Goal: Transaction & Acquisition: Book appointment/travel/reservation

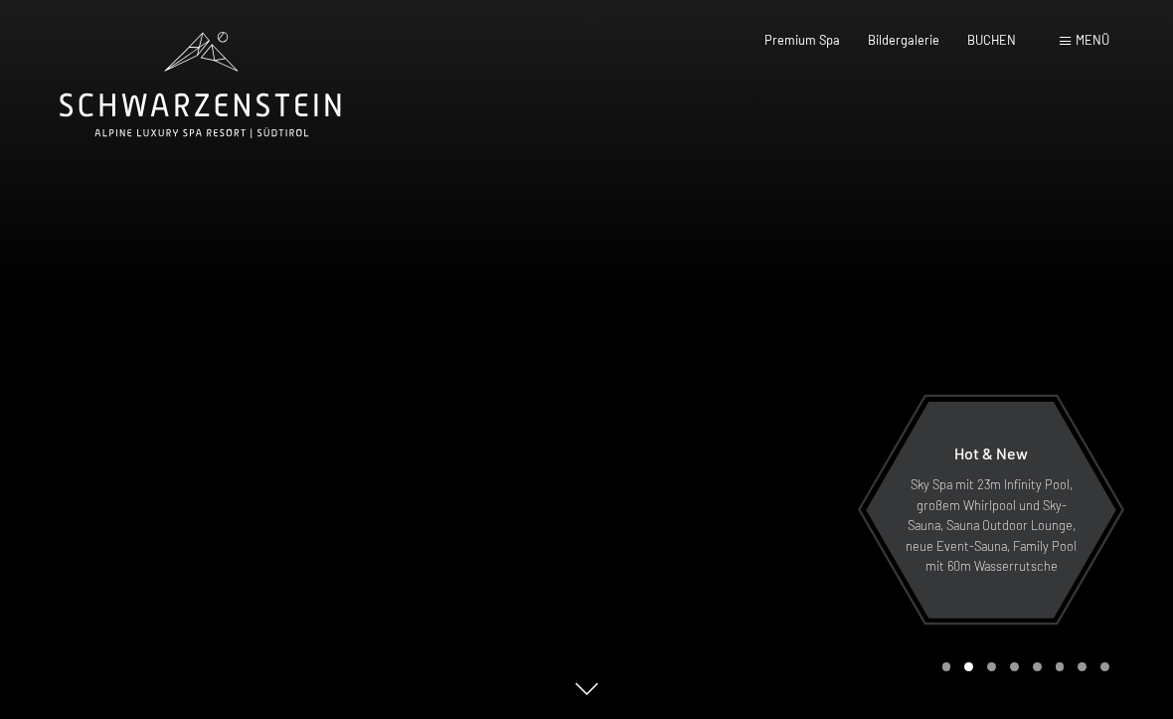
click at [1078, 44] on span "Menü" at bounding box center [1093, 40] width 34 height 16
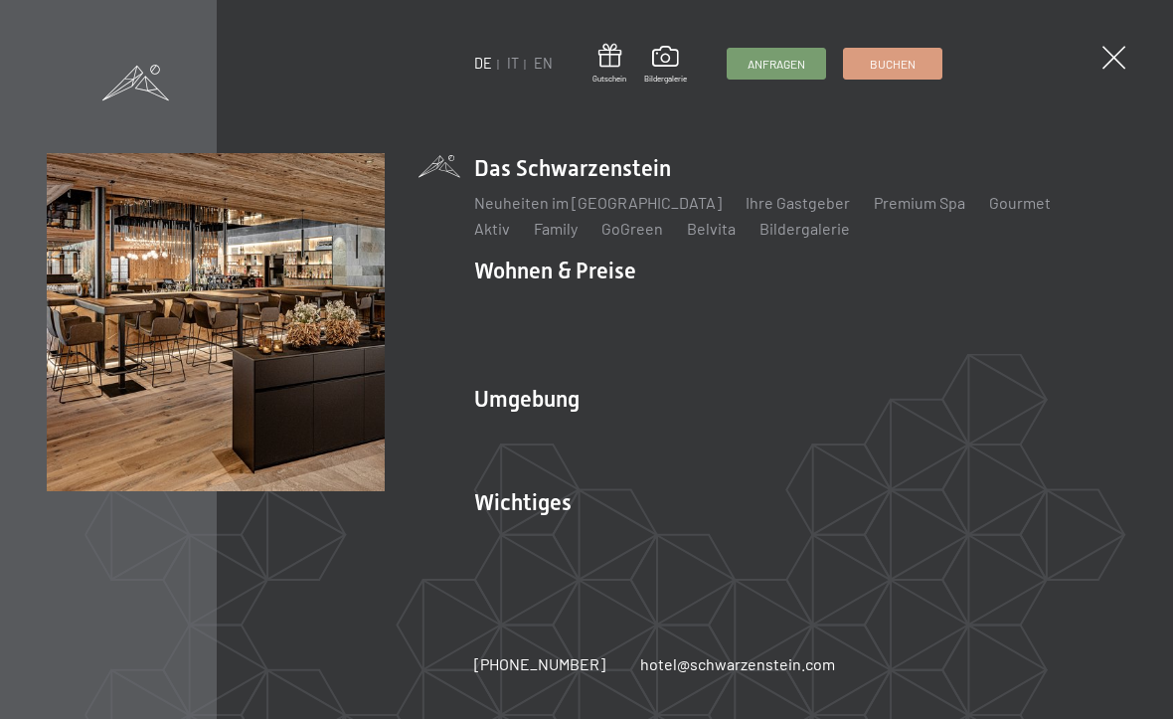
click at [512, 62] on link "IT" at bounding box center [513, 63] width 12 height 17
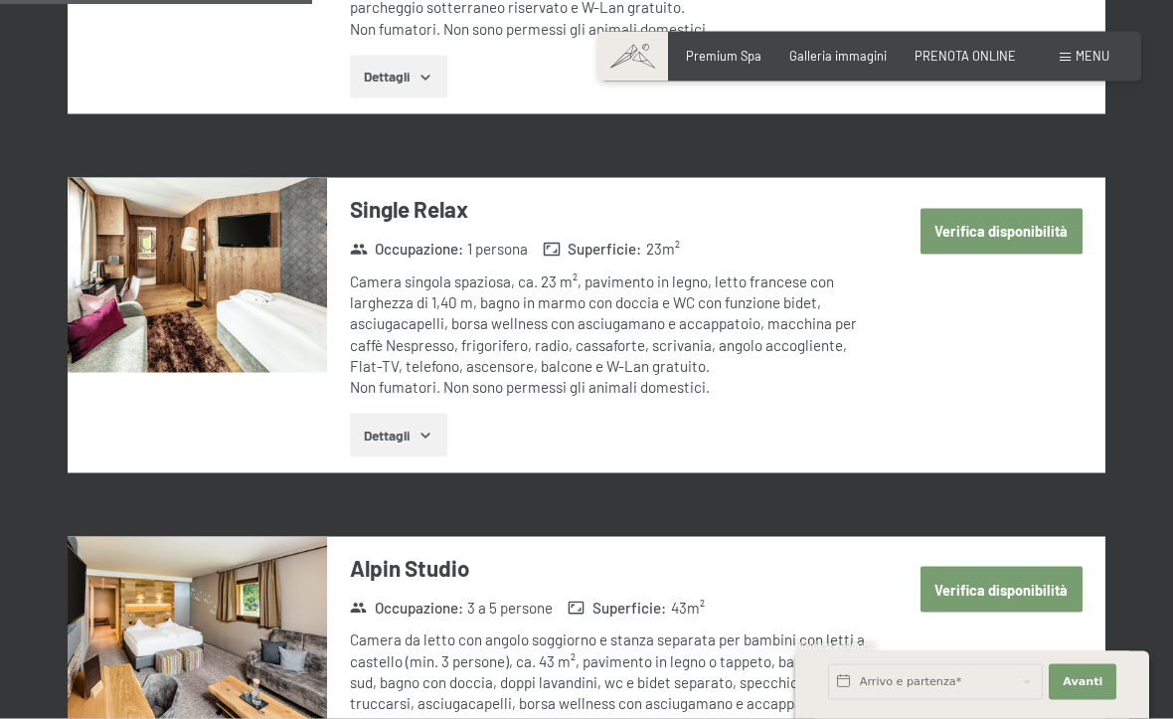
scroll to position [1811, 0]
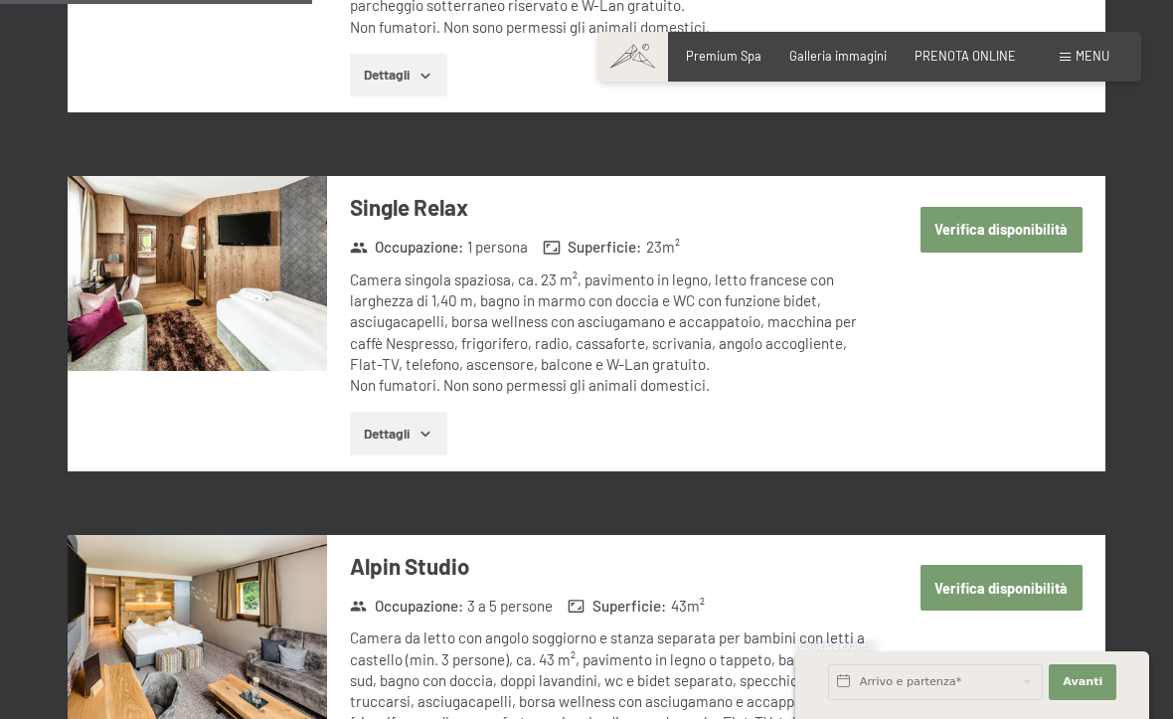
click at [1042, 207] on button "Verifica disponibilità" at bounding box center [1001, 230] width 162 height 46
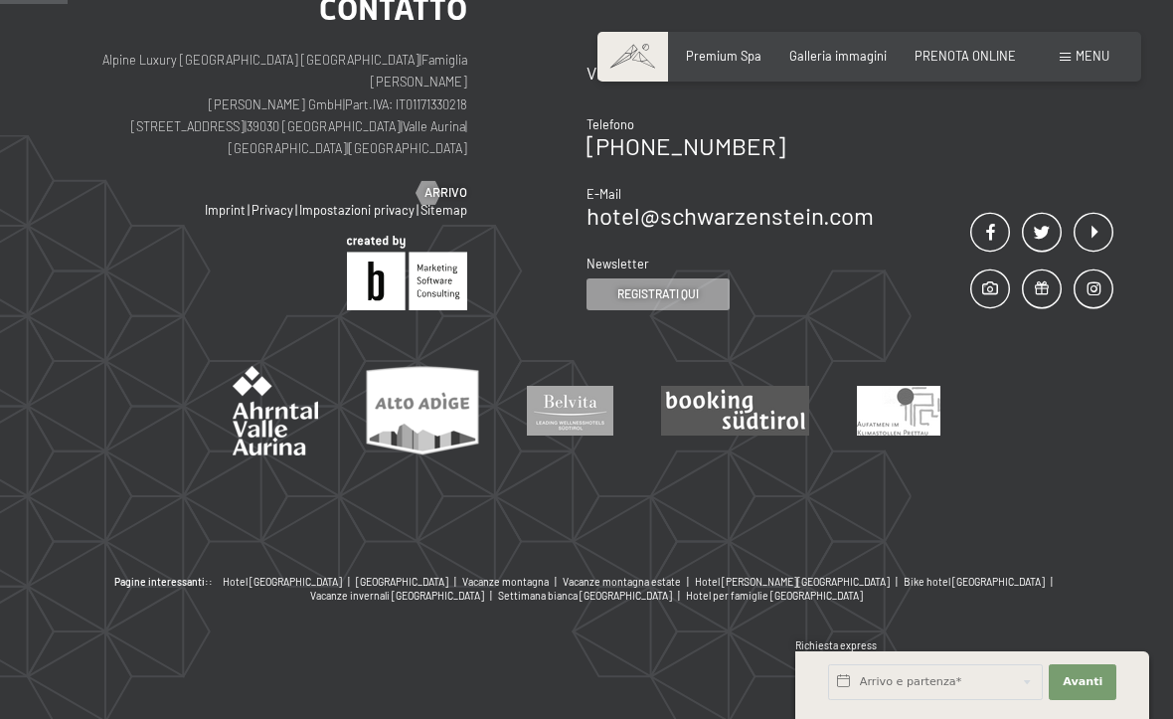
scroll to position [391, 0]
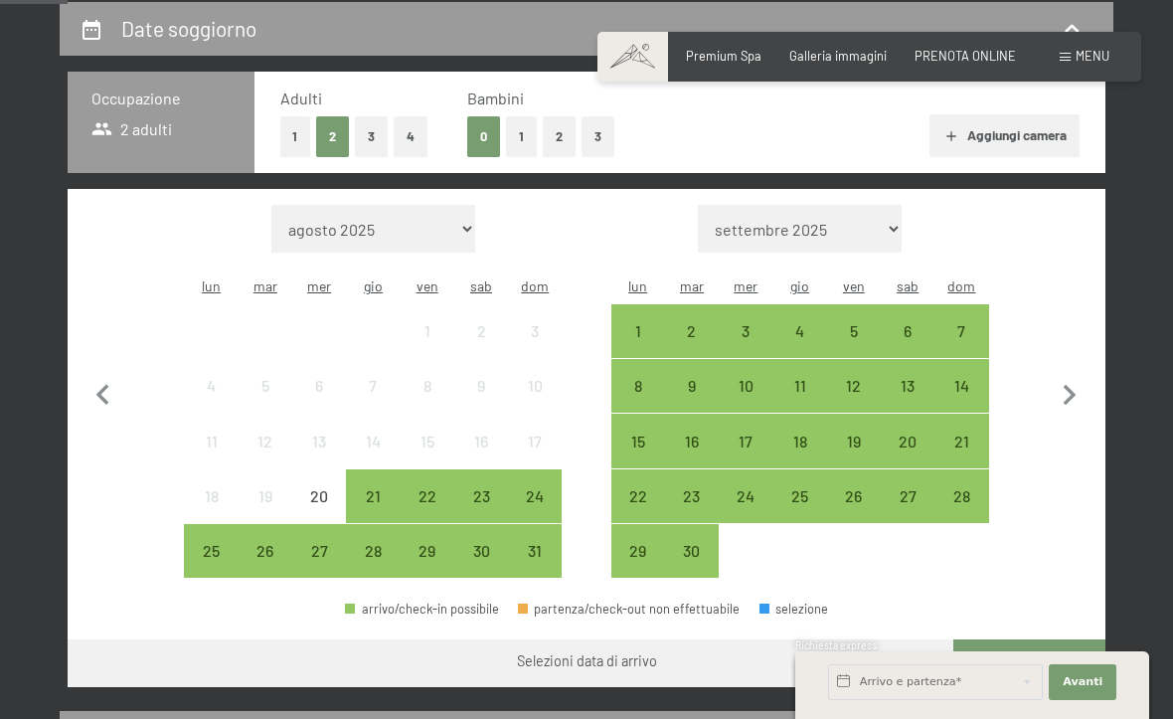
click at [858, 433] on div "19" at bounding box center [854, 458] width 50 height 50
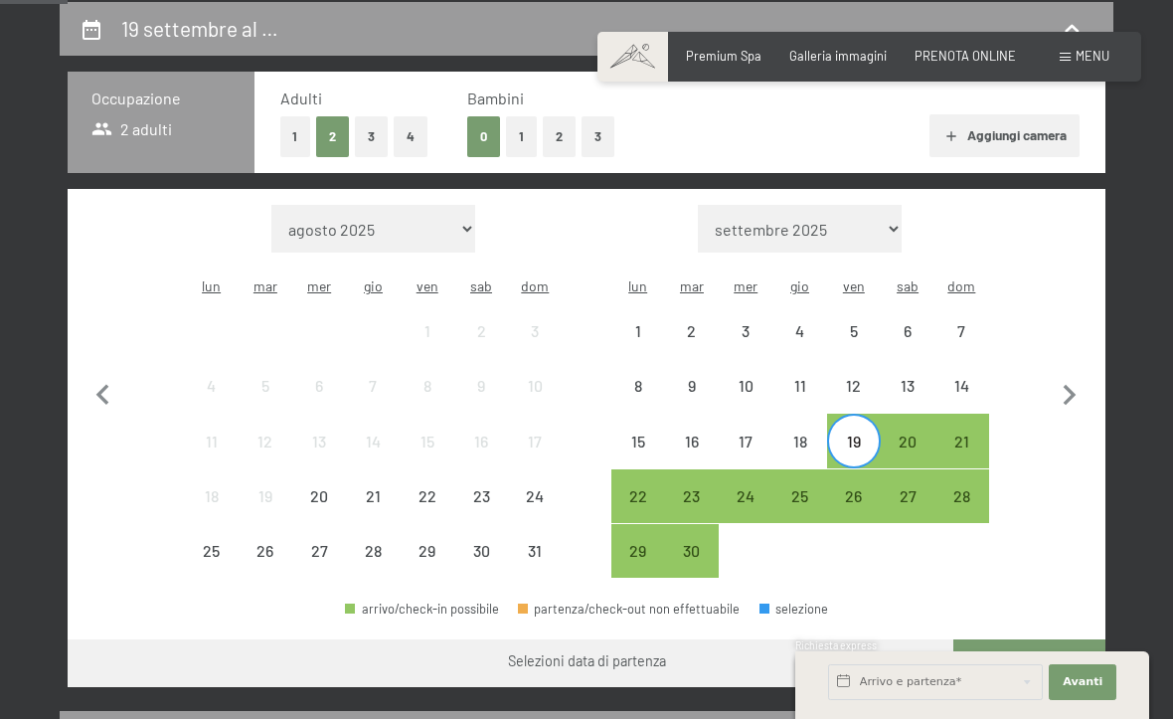
click at [968, 433] on div "21" at bounding box center [961, 458] width 50 height 50
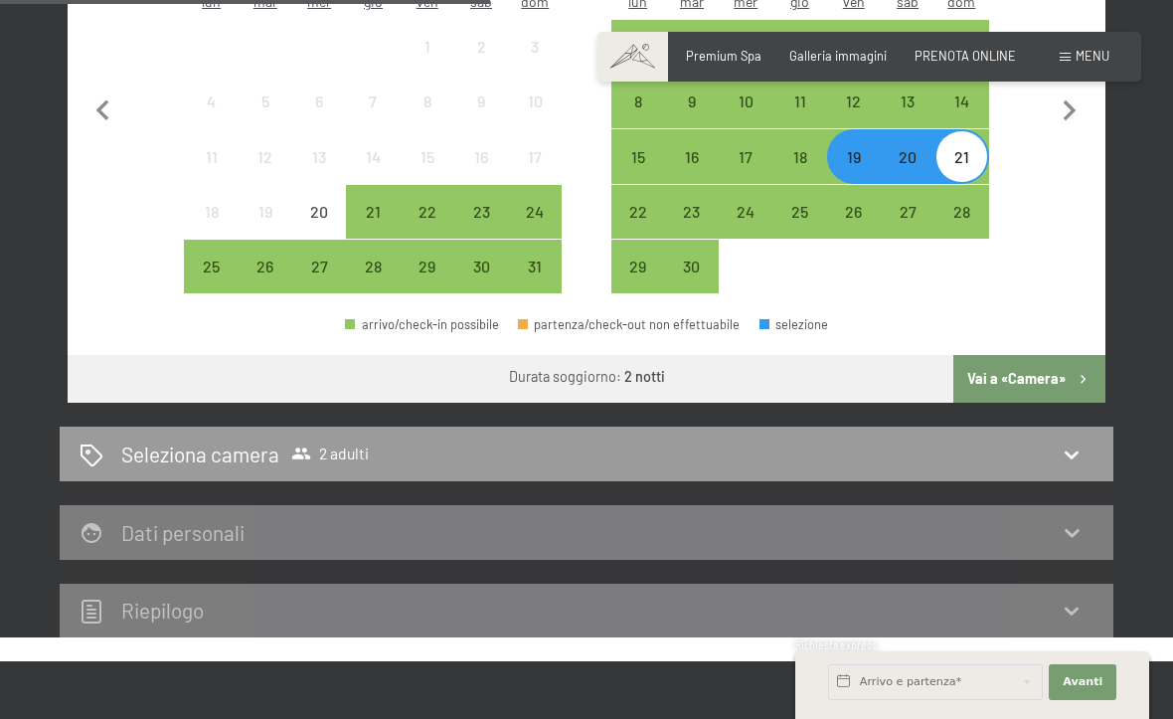
scroll to position [717, 0]
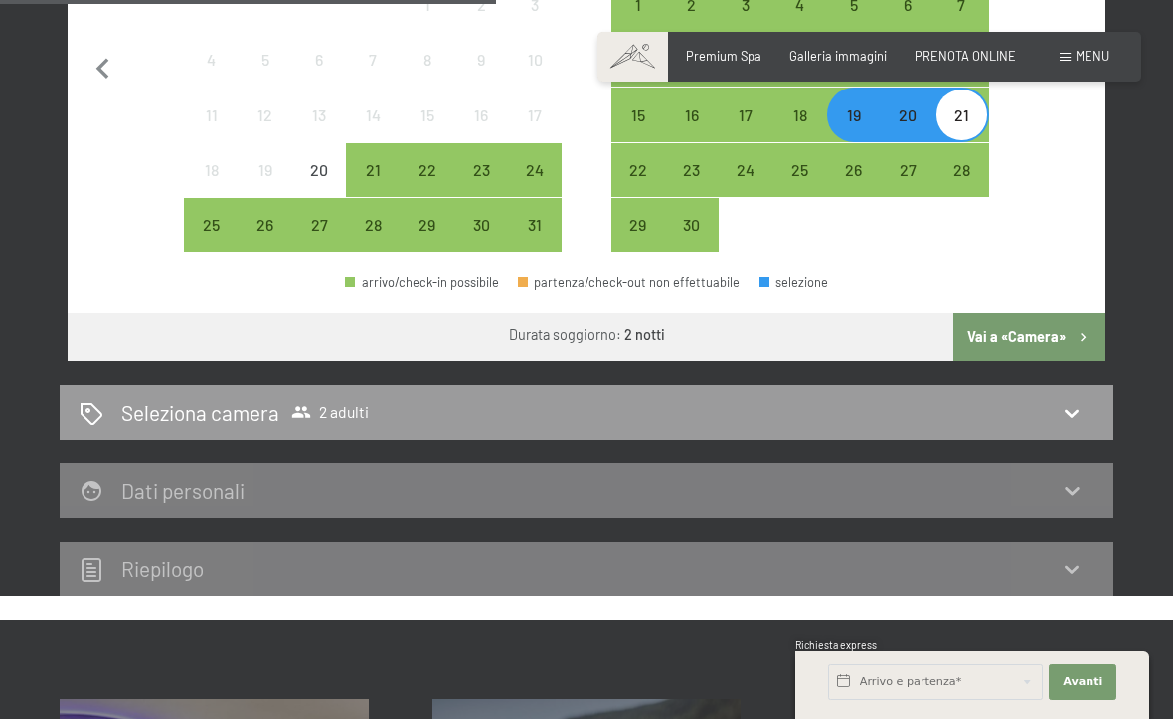
click at [1044, 313] on button "Vai a «Camera»" at bounding box center [1029, 337] width 152 height 48
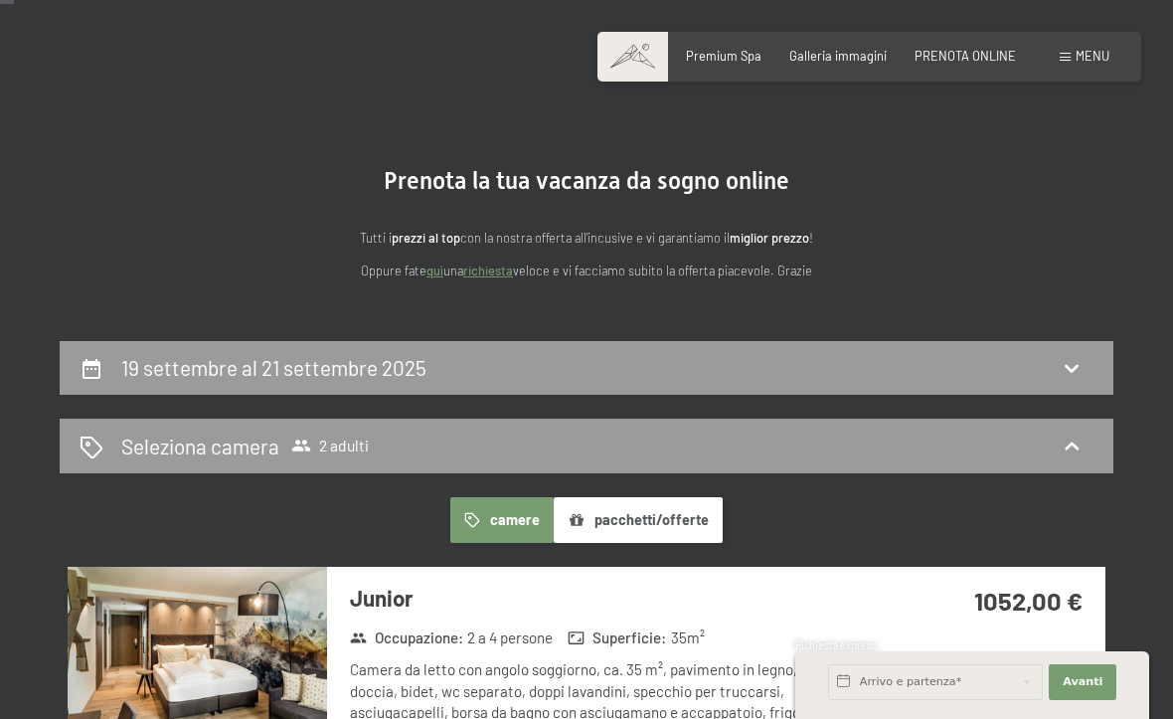
scroll to position [0, 0]
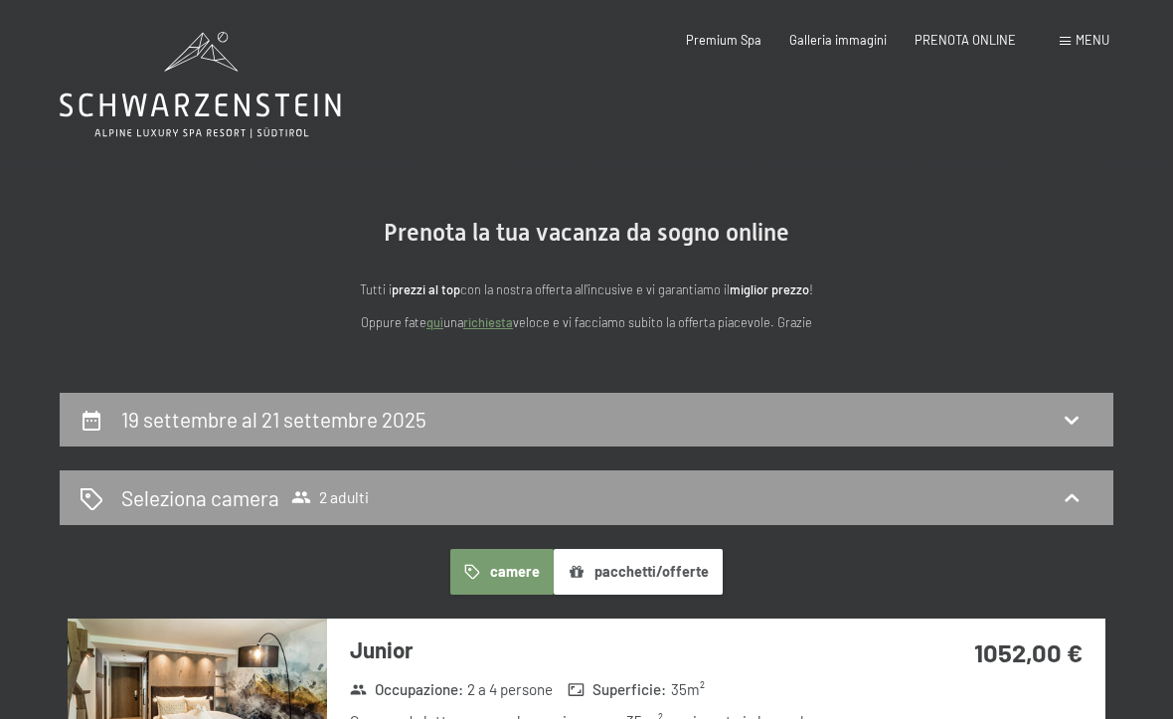
click at [1072, 489] on icon at bounding box center [1072, 498] width 24 height 24
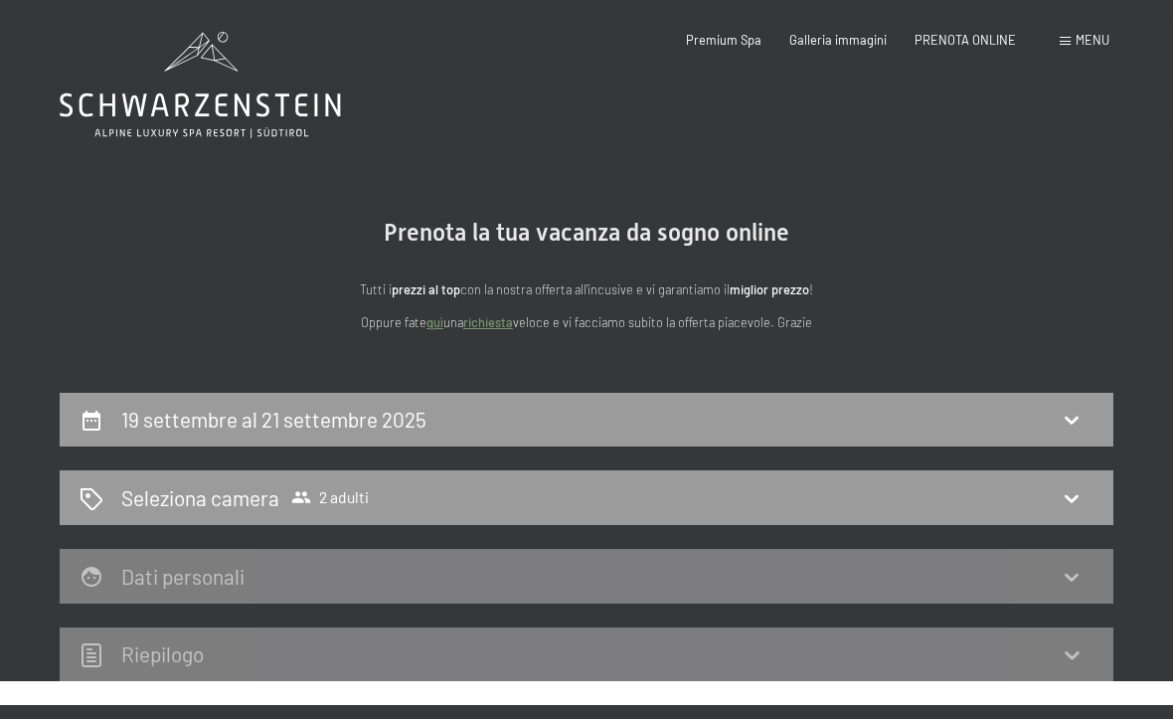
click at [329, 498] on span "2 adulti" at bounding box center [330, 497] width 78 height 20
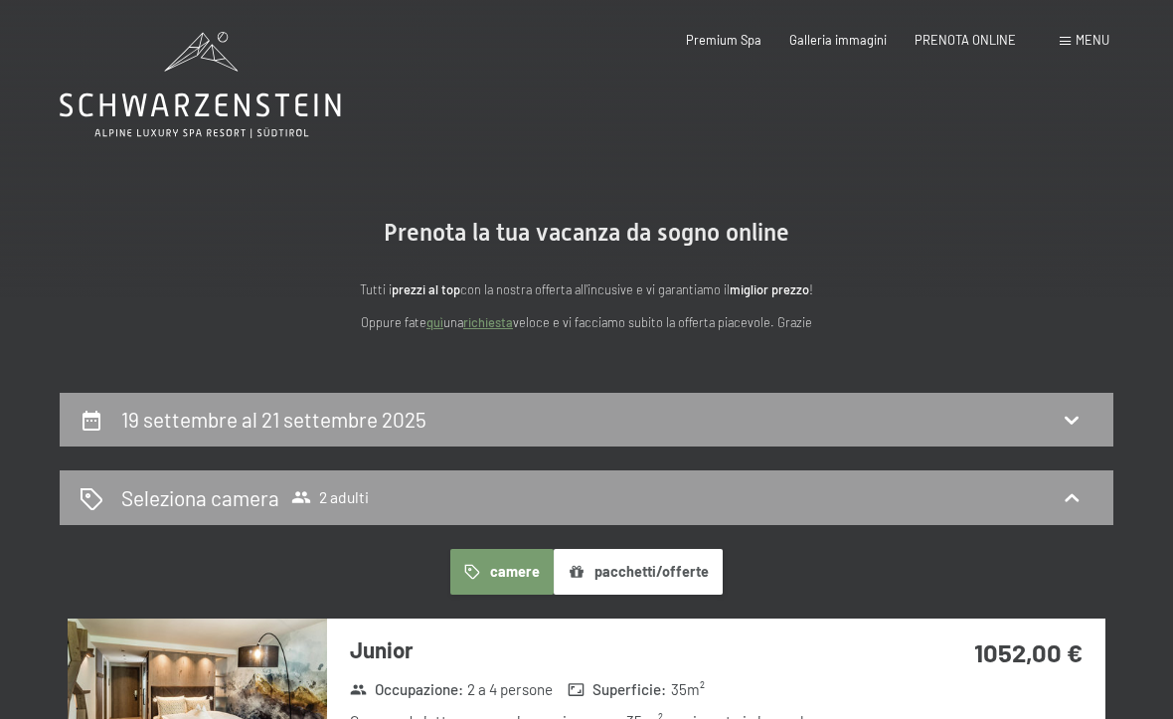
click at [351, 493] on span "2 adulti" at bounding box center [330, 497] width 78 height 20
